Goal: Check status: Check status

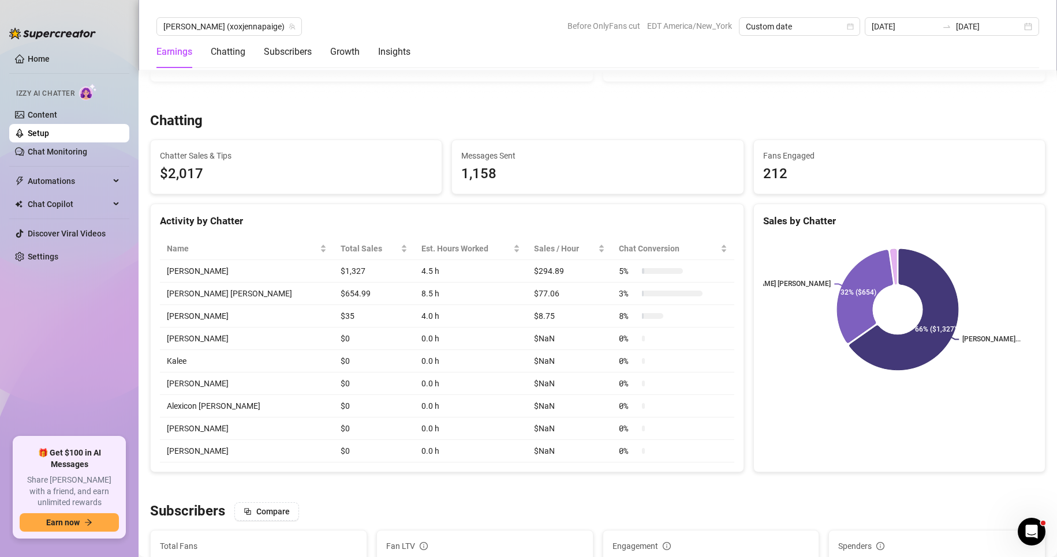
scroll to position [354, 0]
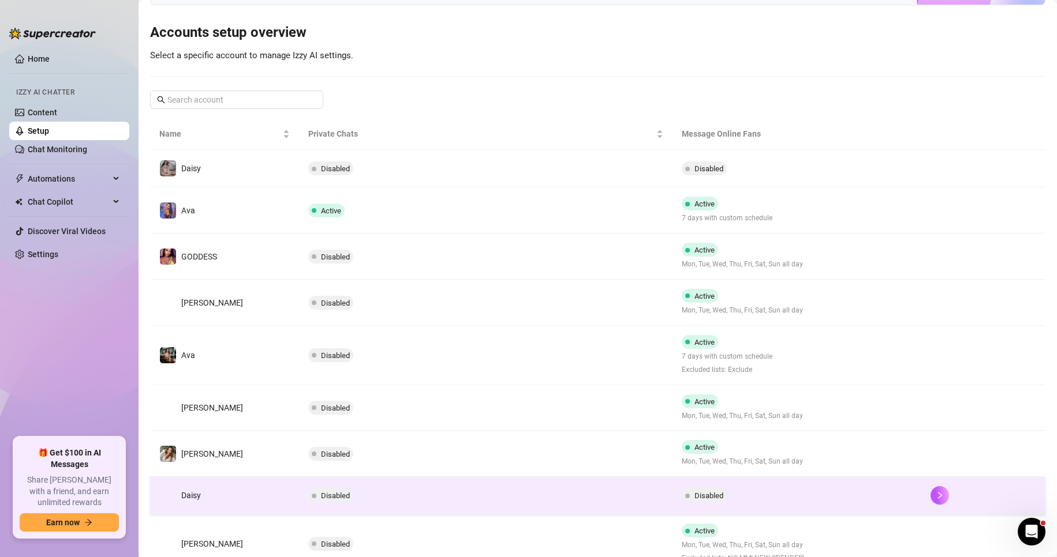
scroll to position [70, 0]
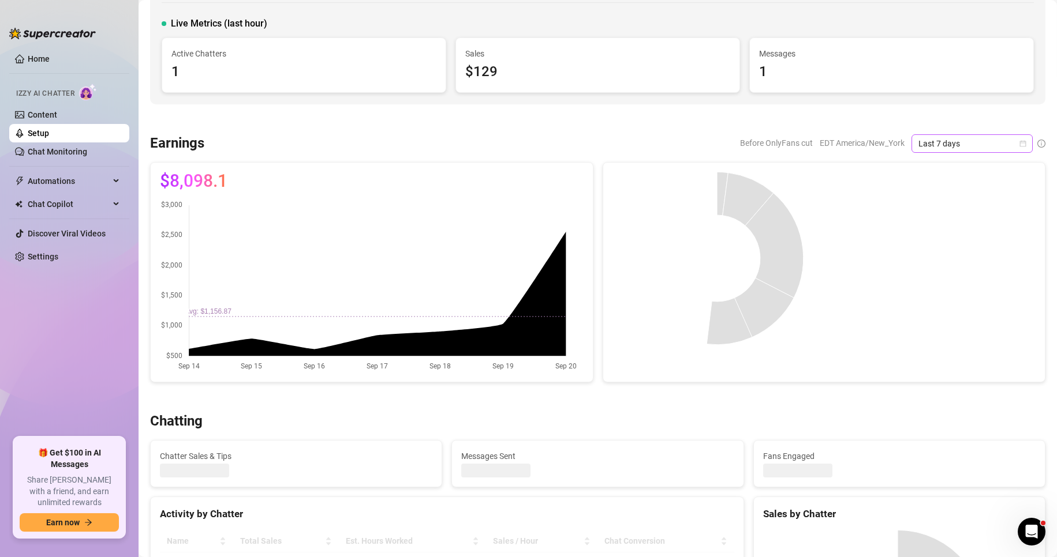
click at [974, 143] on span "Last 7 days" at bounding box center [971, 143] width 107 height 17
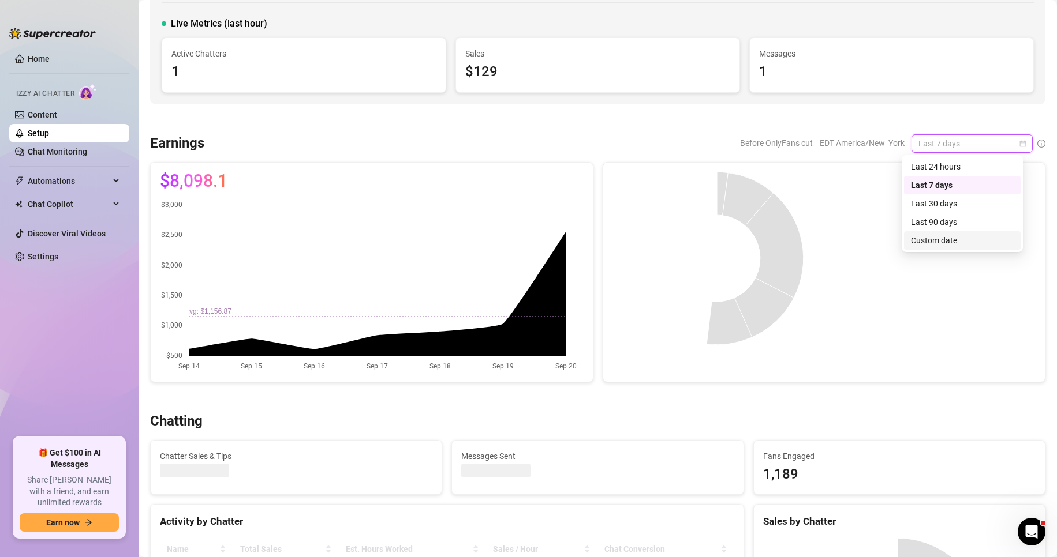
click at [941, 240] on div "Custom date" at bounding box center [962, 240] width 103 height 13
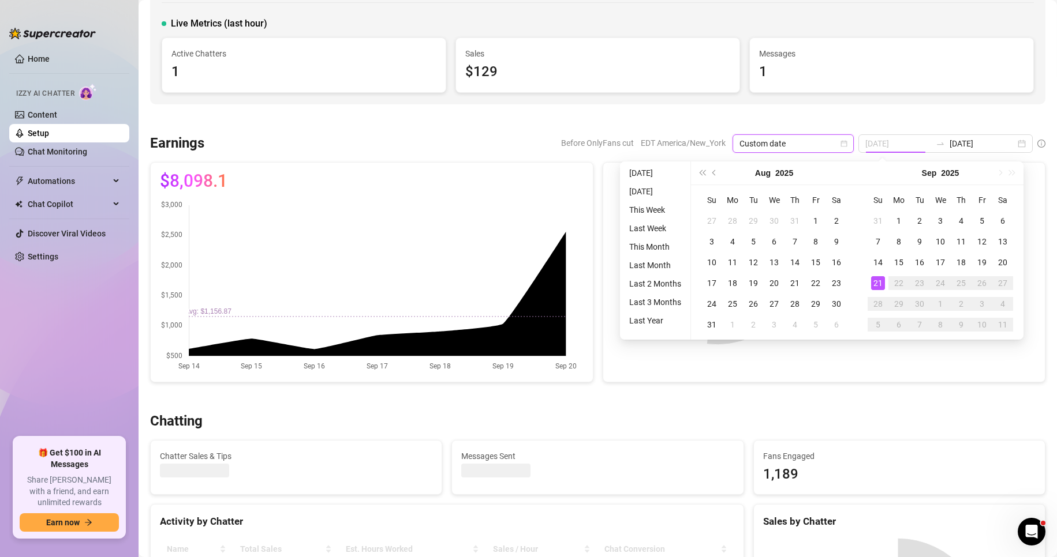
click at [879, 278] on div "21" at bounding box center [878, 283] width 14 height 14
type input "[DATE]"
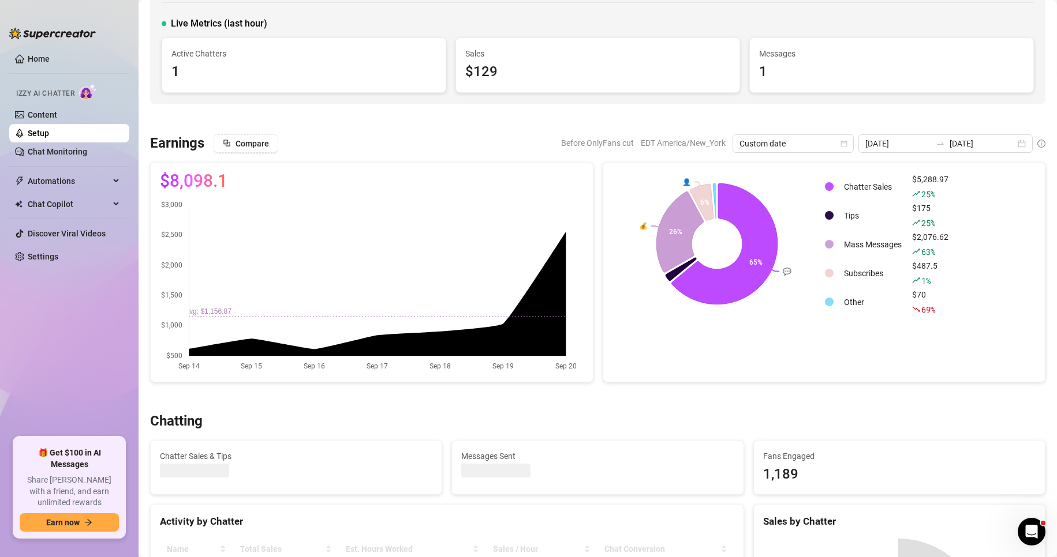
click at [829, 367] on div "💬 💰 👤 65% 26% 6% Chatter Sales $5,288.97 25 % Tips $175 25 % Mass Messages $2,0…" at bounding box center [823, 272] width 443 height 220
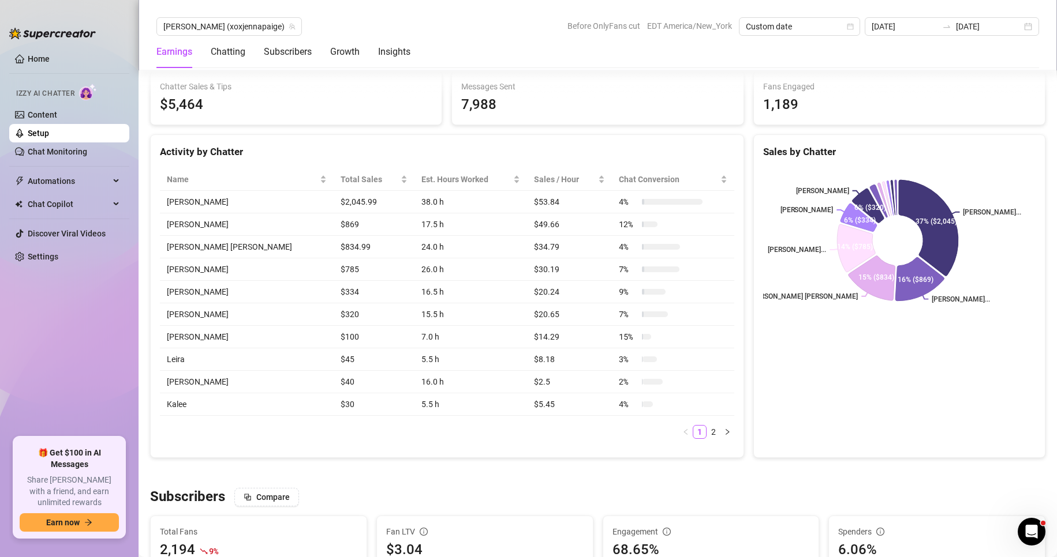
scroll to position [443, 0]
